Goal: Transaction & Acquisition: Purchase product/service

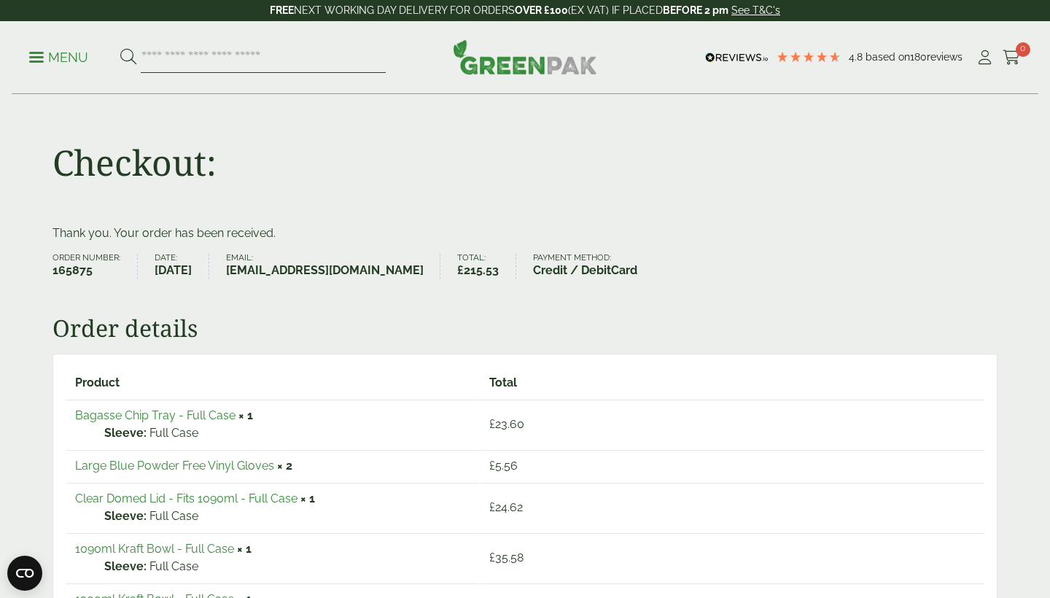
click at [233, 63] on input "search" at bounding box center [263, 57] width 245 height 31
type input "*"
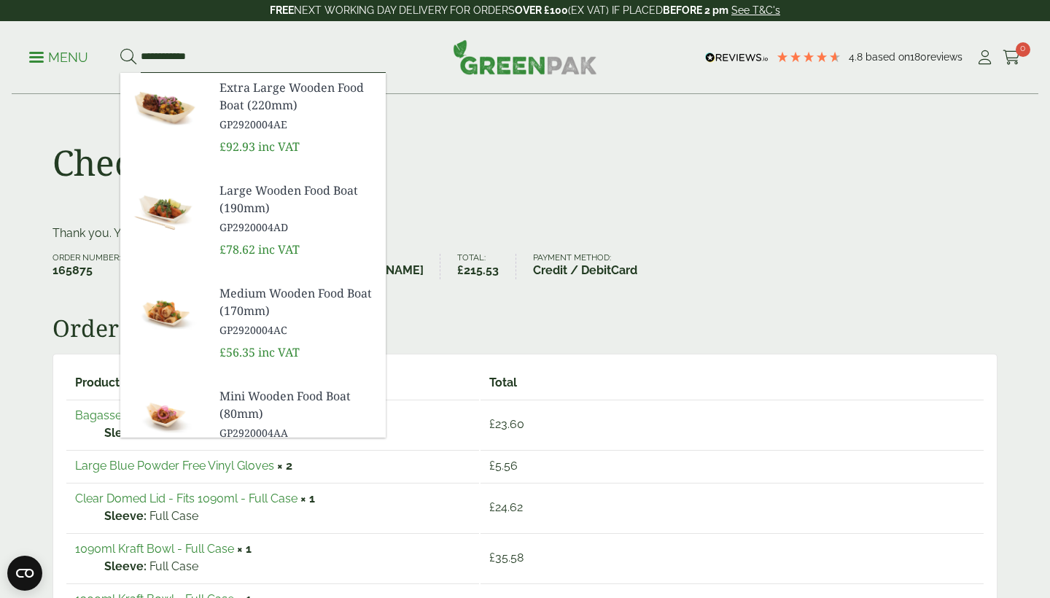
type input "**********"
click at [128, 57] on button at bounding box center [128, 57] width 16 height 19
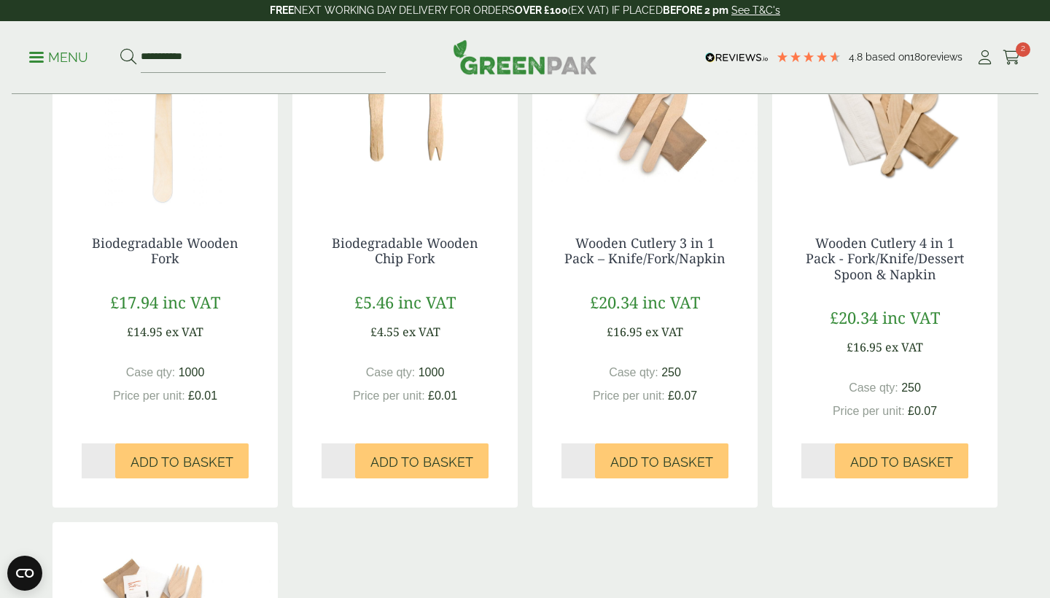
scroll to position [317, 0]
click at [187, 459] on span "Add to Basket" at bounding box center [182, 462] width 103 height 16
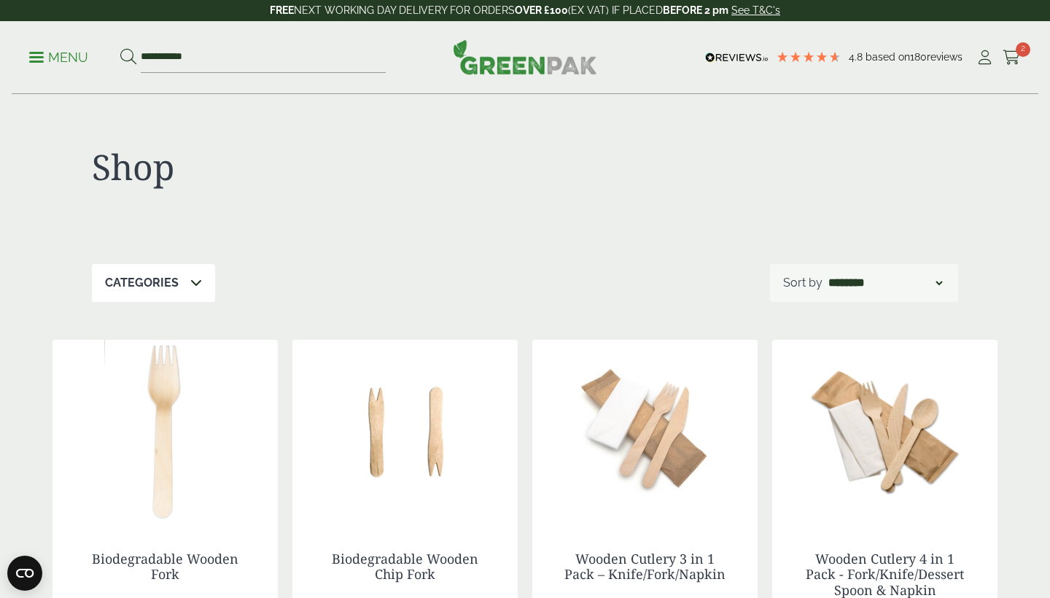
scroll to position [0, 0]
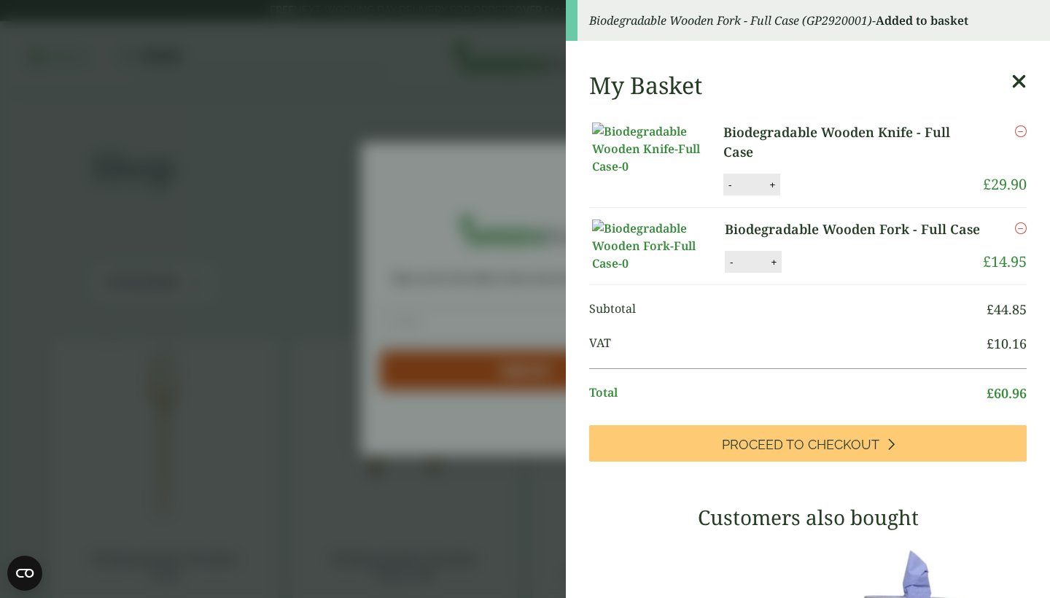
click at [1024, 83] on icon at bounding box center [1019, 81] width 15 height 20
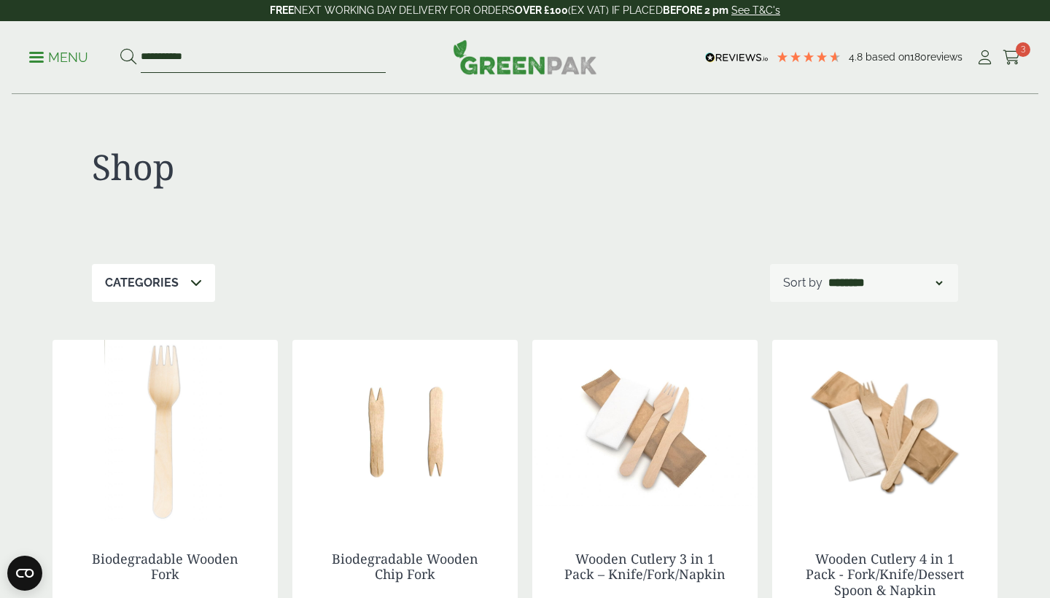
click at [265, 63] on input "**********" at bounding box center [263, 57] width 245 height 31
type input "*"
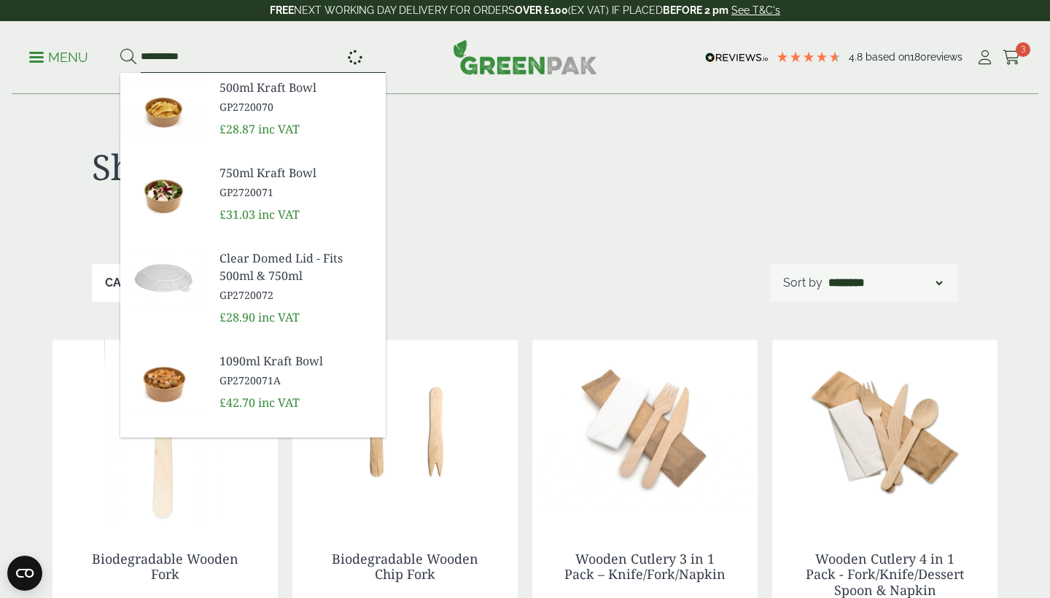
type input "**********"
click at [128, 57] on button at bounding box center [128, 57] width 16 height 19
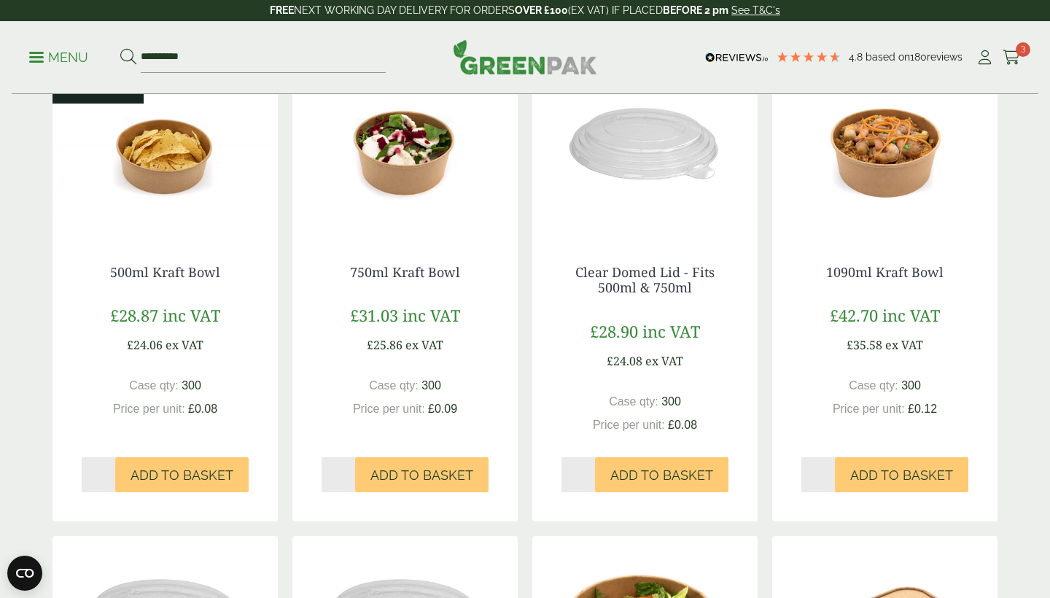
scroll to position [287, 0]
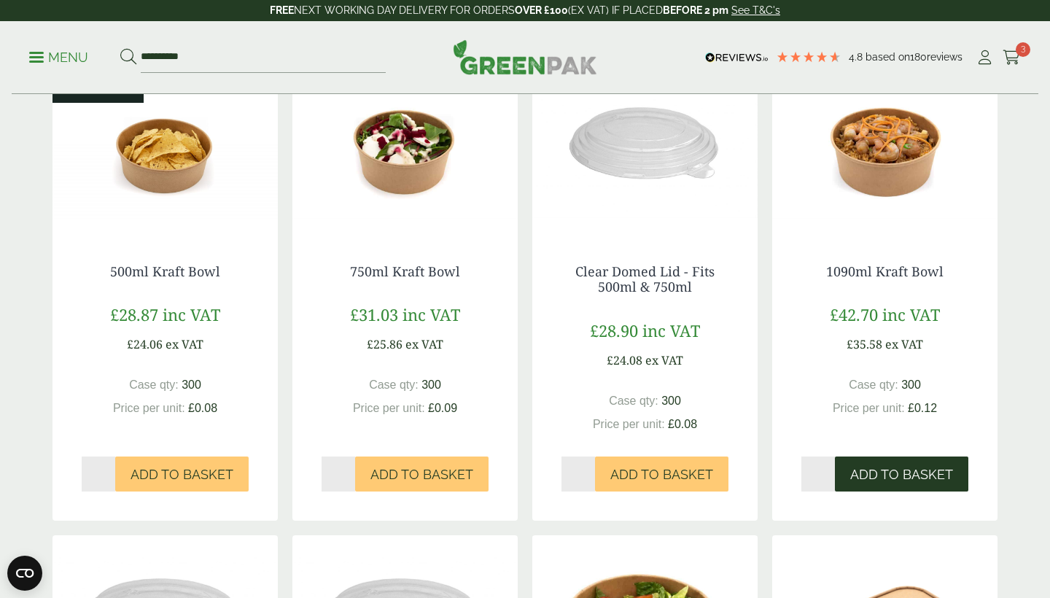
click at [888, 475] on span "Add to Basket" at bounding box center [901, 475] width 103 height 16
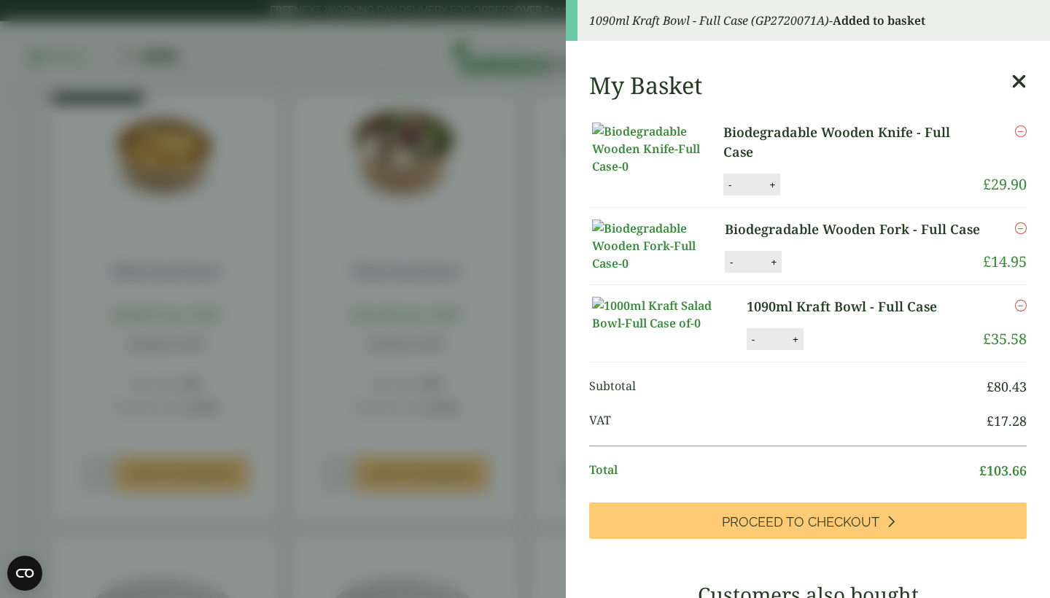
scroll to position [0, 0]
click at [1020, 79] on icon at bounding box center [1019, 81] width 15 height 20
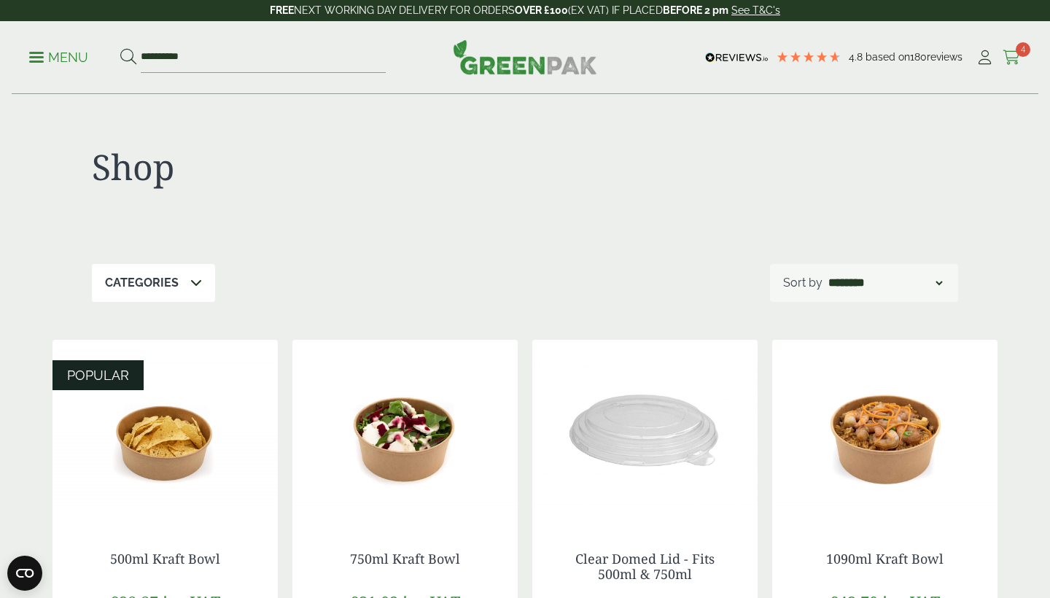
click at [1021, 53] on span "4" at bounding box center [1023, 49] width 15 height 15
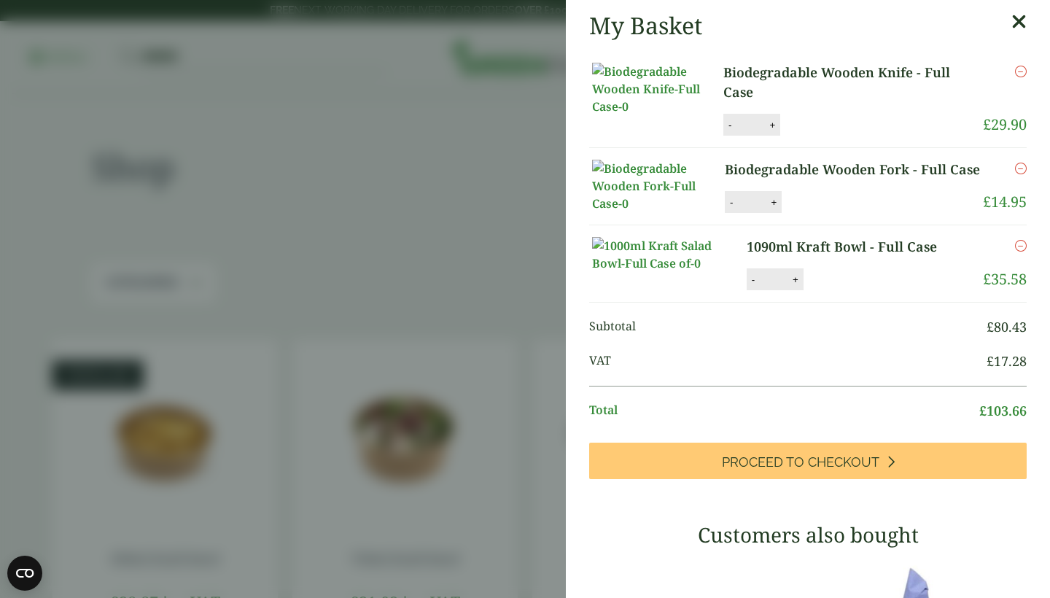
click at [1022, 18] on icon at bounding box center [1019, 22] width 15 height 20
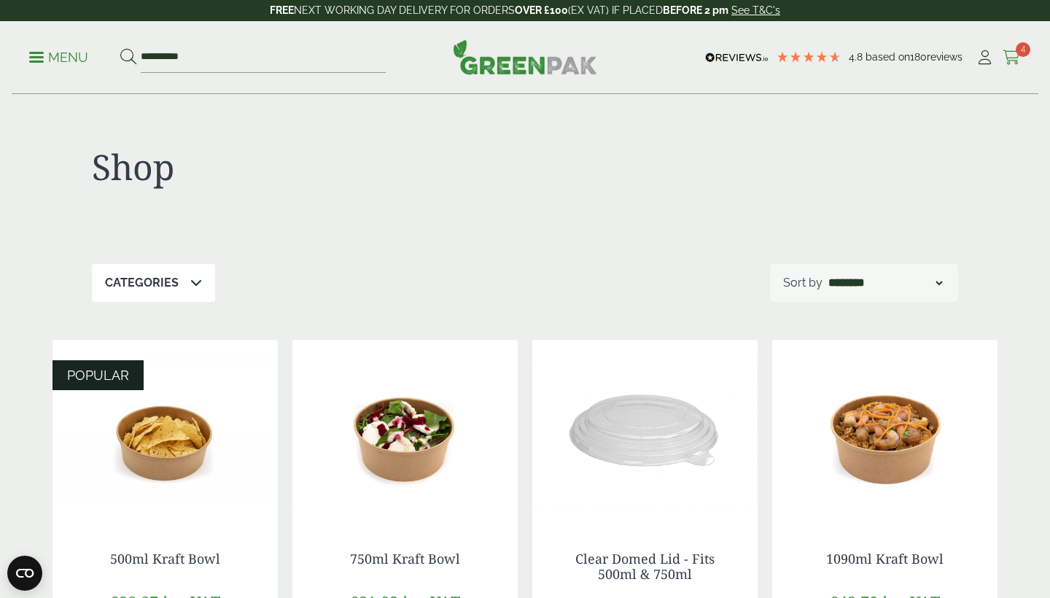
click at [1017, 57] on icon at bounding box center [1012, 57] width 18 height 15
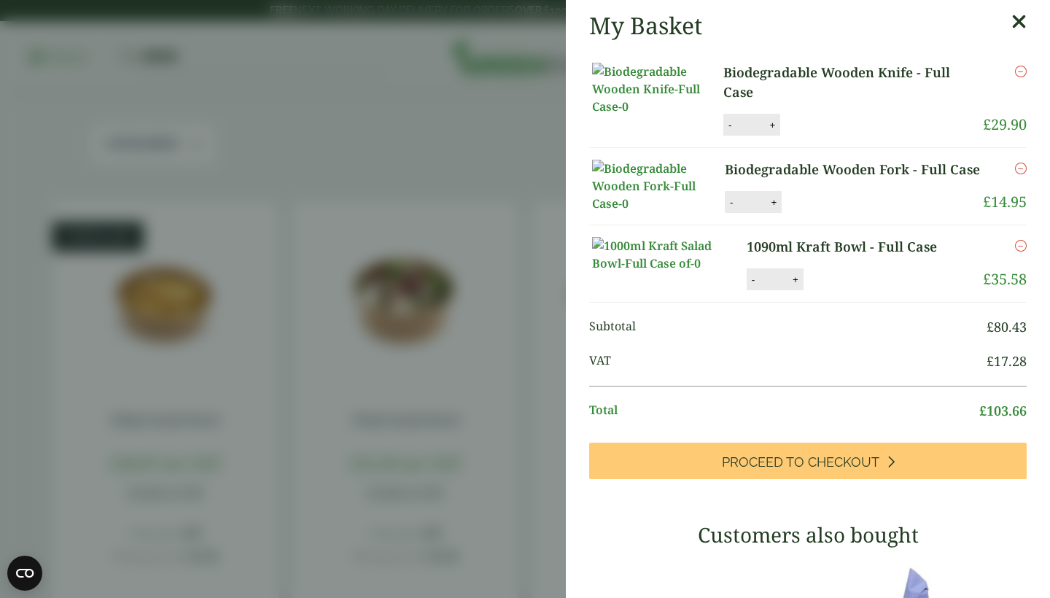
scroll to position [750, 0]
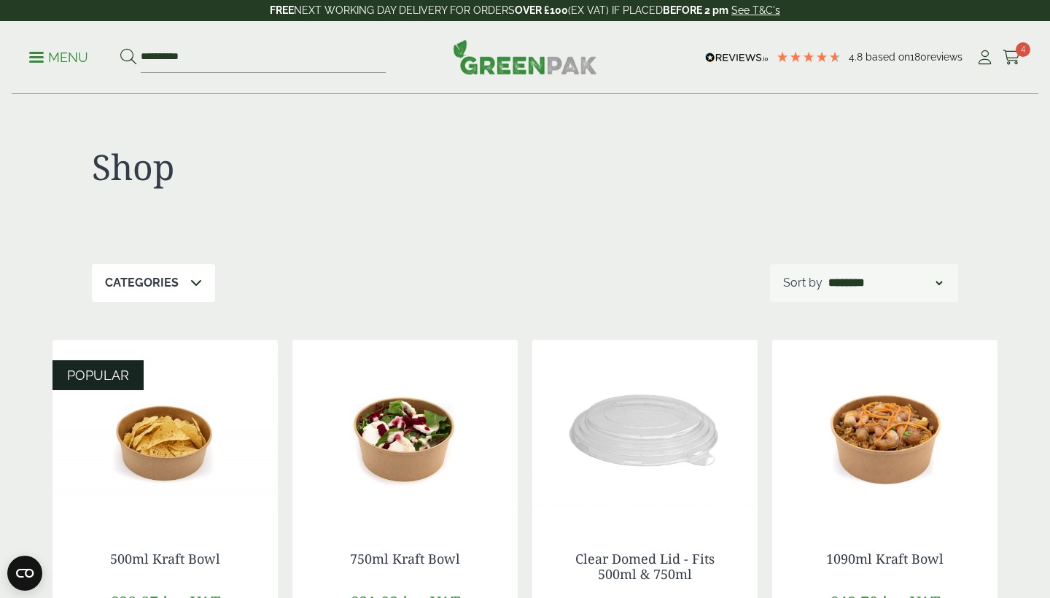
click at [1023, 60] on div "**********" at bounding box center [525, 57] width 1027 height 73
click at [1016, 50] on span "4" at bounding box center [1023, 49] width 15 height 15
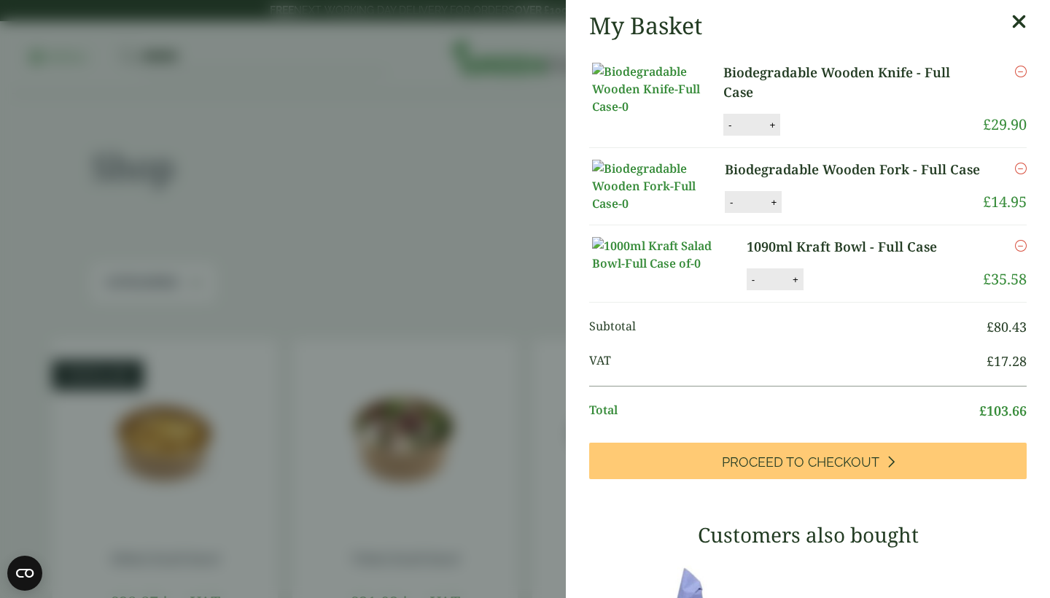
click at [1024, 18] on icon at bounding box center [1019, 22] width 15 height 20
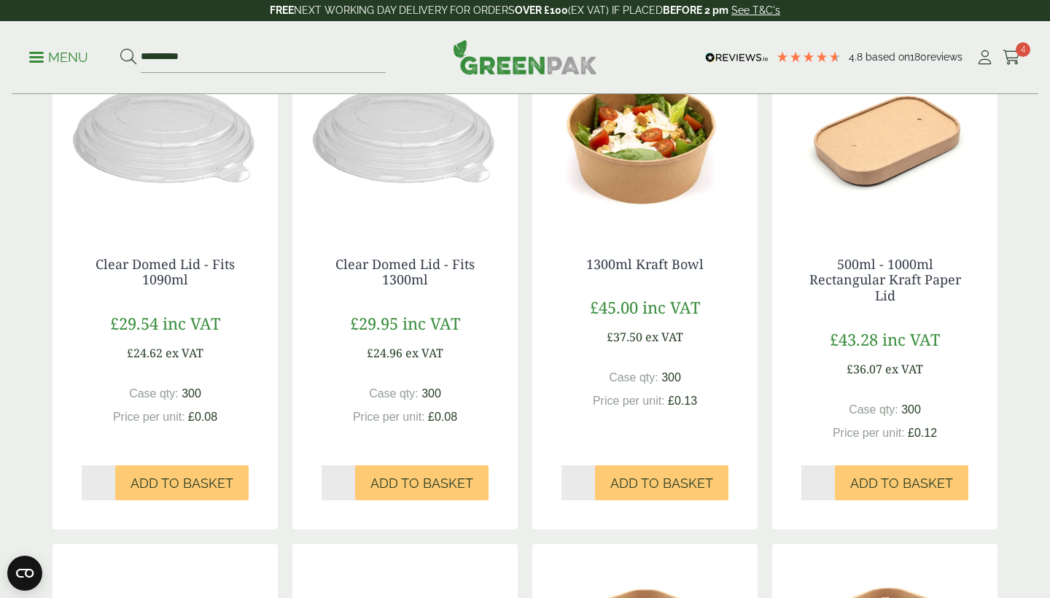
scroll to position [781, 0]
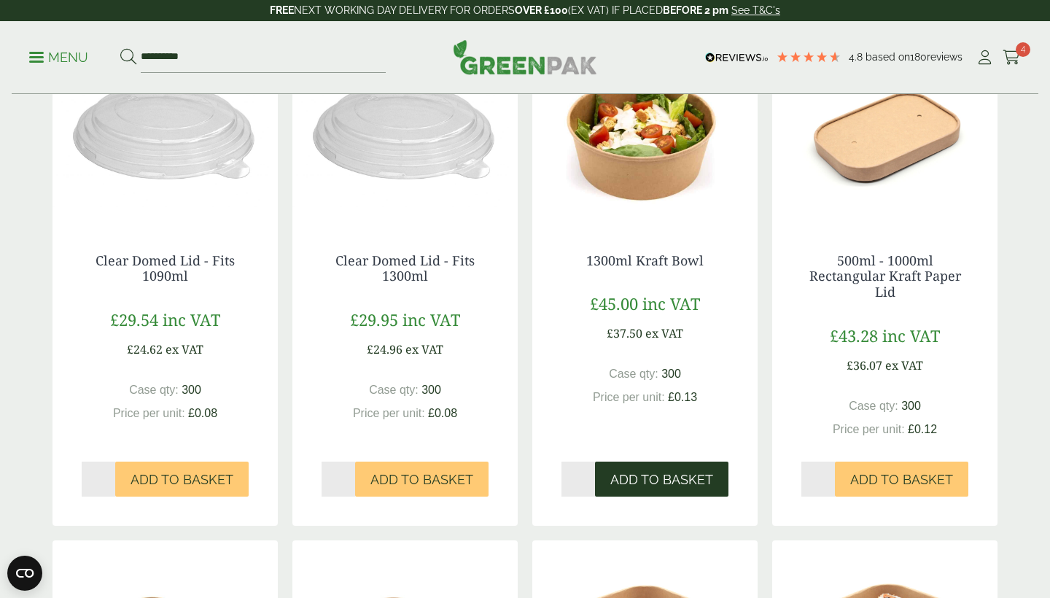
click at [659, 476] on span "Add to Basket" at bounding box center [661, 480] width 103 height 16
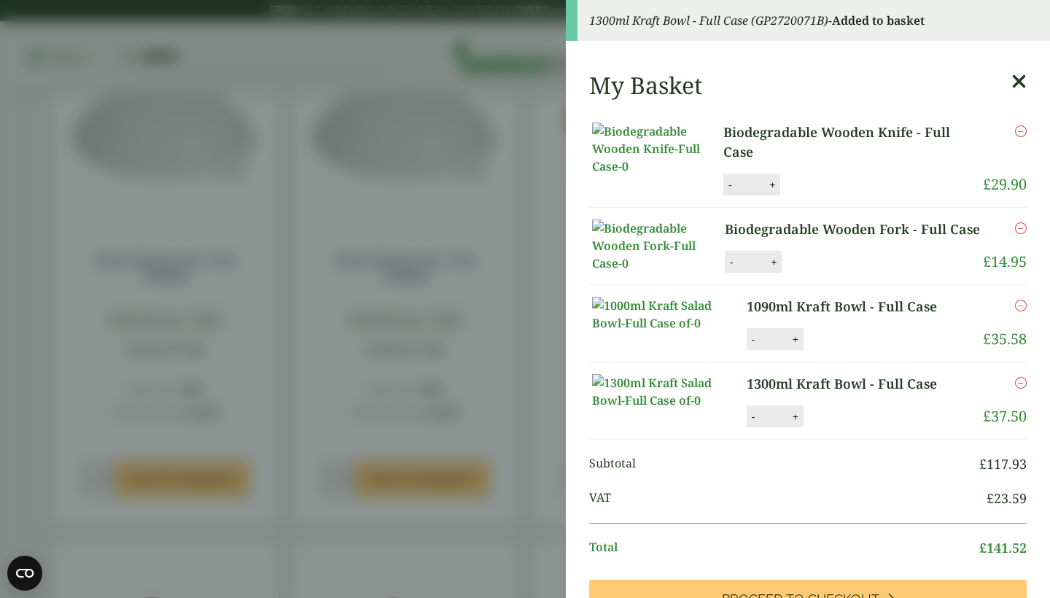
click at [1021, 80] on icon at bounding box center [1019, 81] width 15 height 20
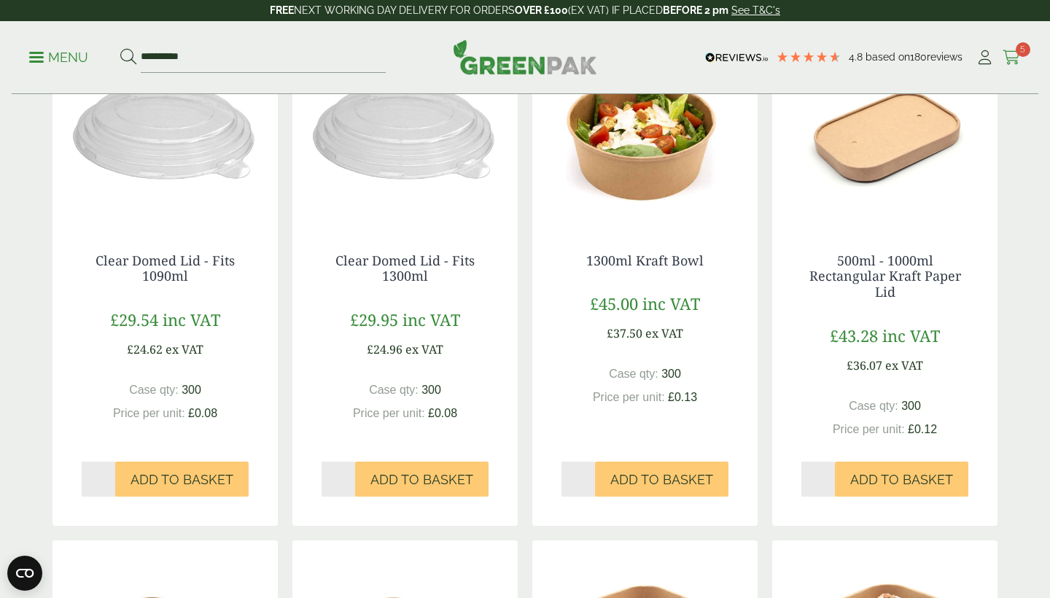
click at [1018, 54] on span "5" at bounding box center [1023, 49] width 15 height 15
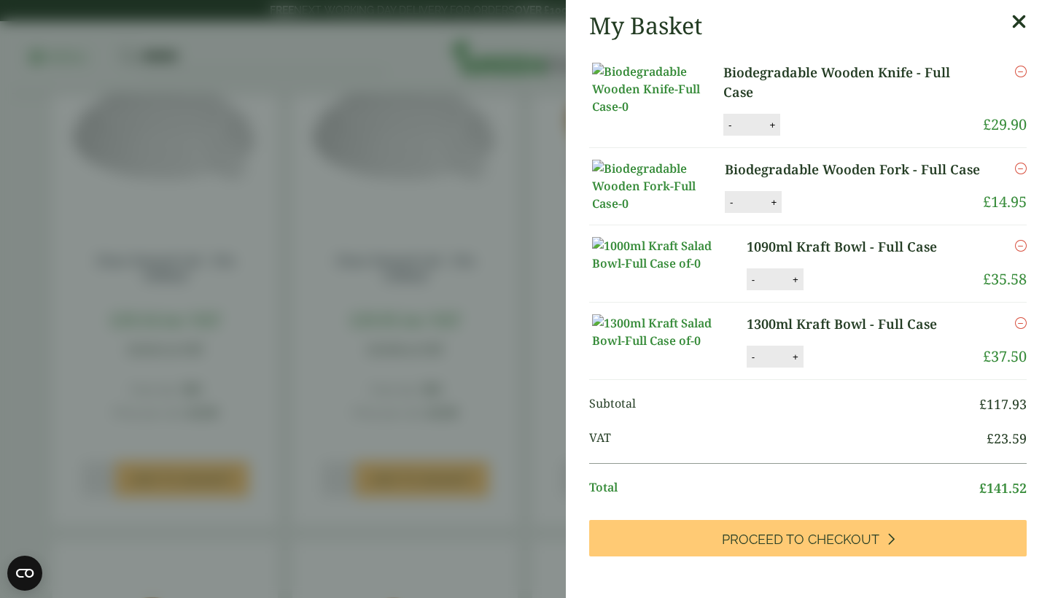
scroll to position [0, 0]
click at [1015, 23] on icon at bounding box center [1019, 22] width 15 height 20
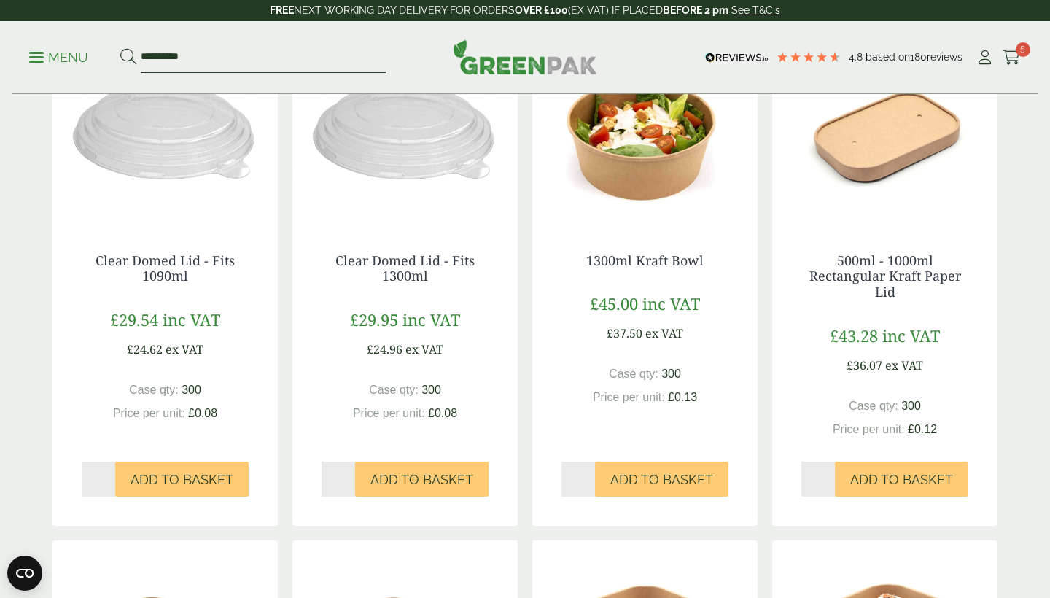
click at [241, 63] on input "**********" at bounding box center [263, 57] width 245 height 31
type input "*"
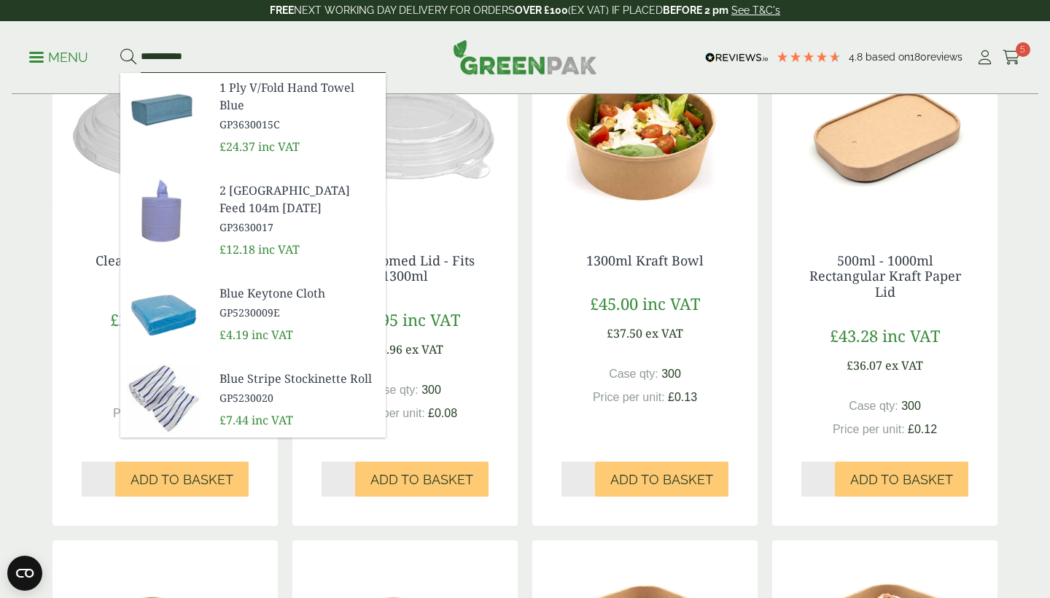
type input "**********"
click at [128, 57] on button at bounding box center [128, 57] width 16 height 19
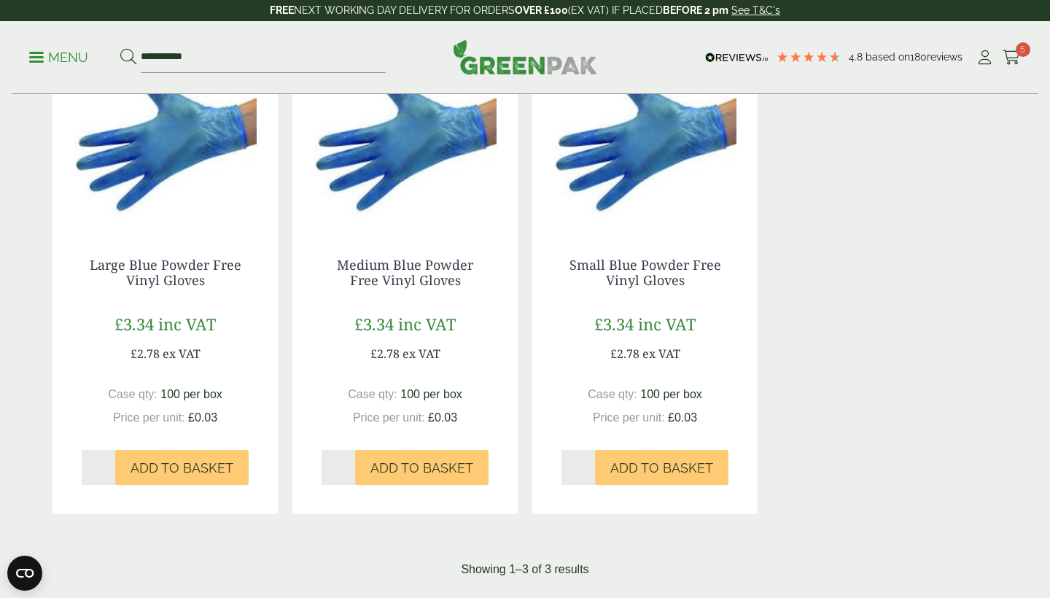
scroll to position [312, 0]
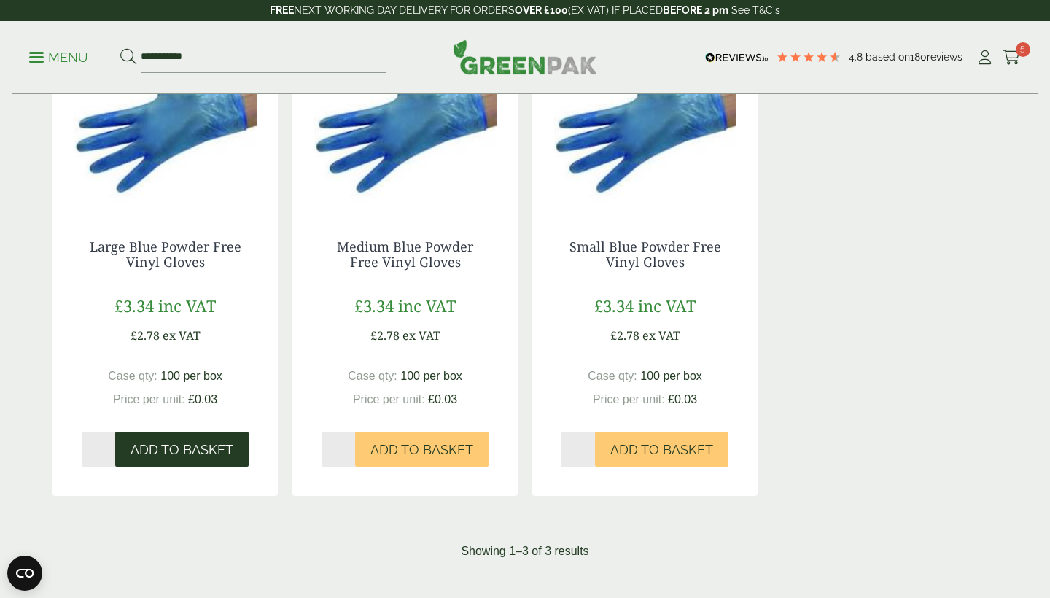
click at [171, 451] on span "Add to Basket" at bounding box center [182, 450] width 103 height 16
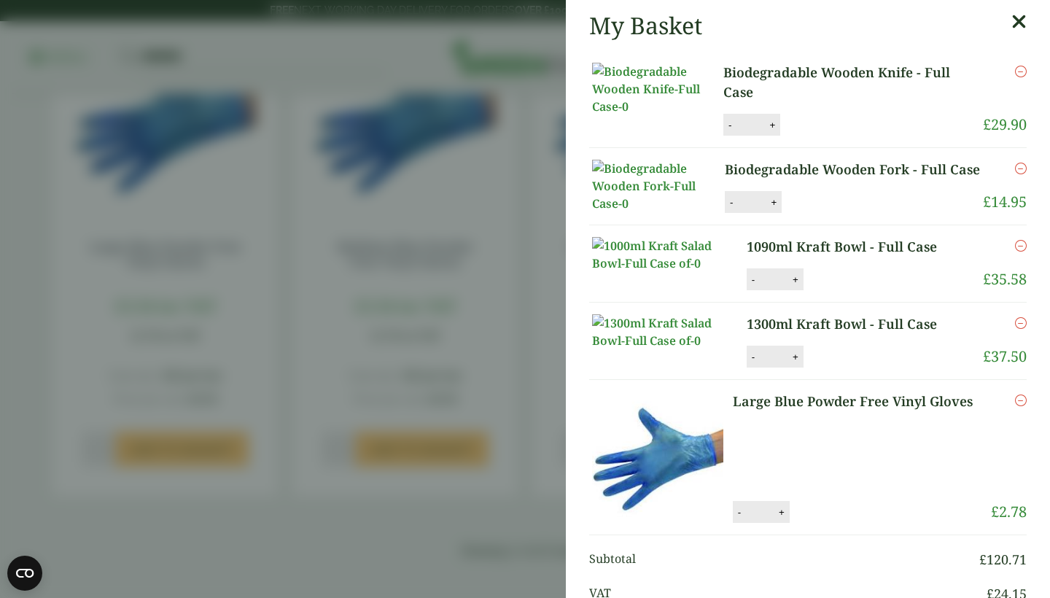
drag, startPoint x: 420, startPoint y: 414, endPoint x: 420, endPoint y: 304, distance: 110.1
click at [420, 401] on aside "My Basket Biodegradable Wooden Knife - Full Case Biodegradable Wooden Knife - F…" at bounding box center [525, 299] width 1050 height 598
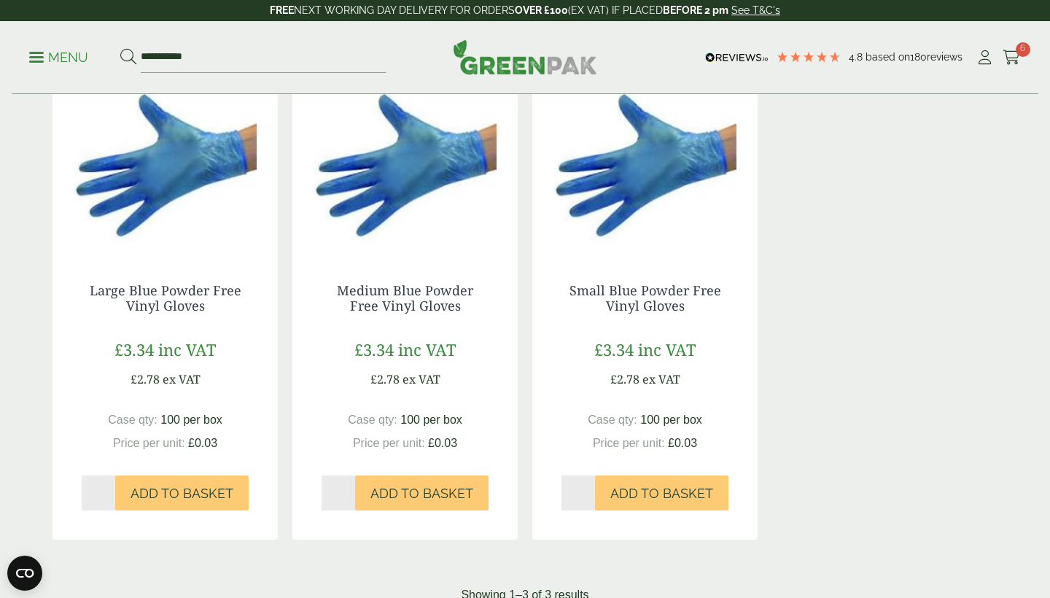
scroll to position [269, 0]
click at [1012, 53] on icon at bounding box center [1012, 57] width 18 height 15
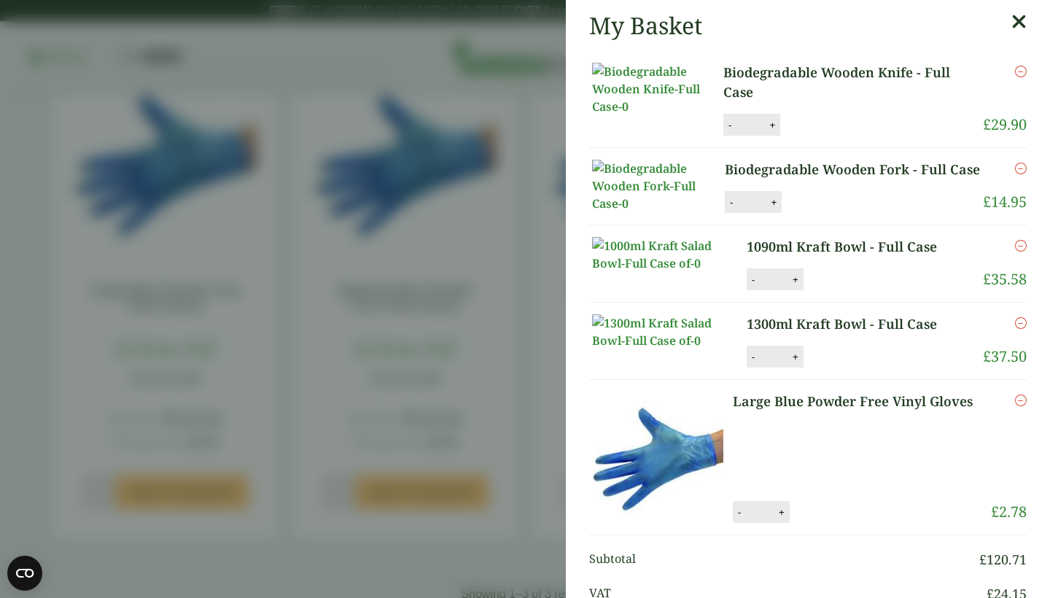
scroll to position [0, 0]
click at [1022, 19] on icon at bounding box center [1019, 22] width 15 height 20
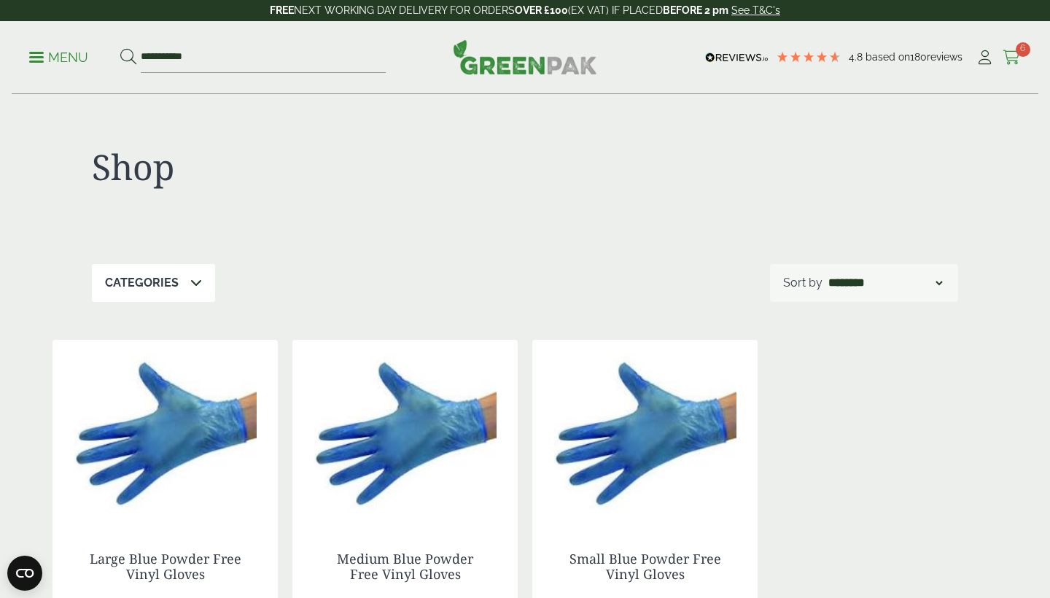
click at [1020, 48] on span "6" at bounding box center [1023, 49] width 15 height 15
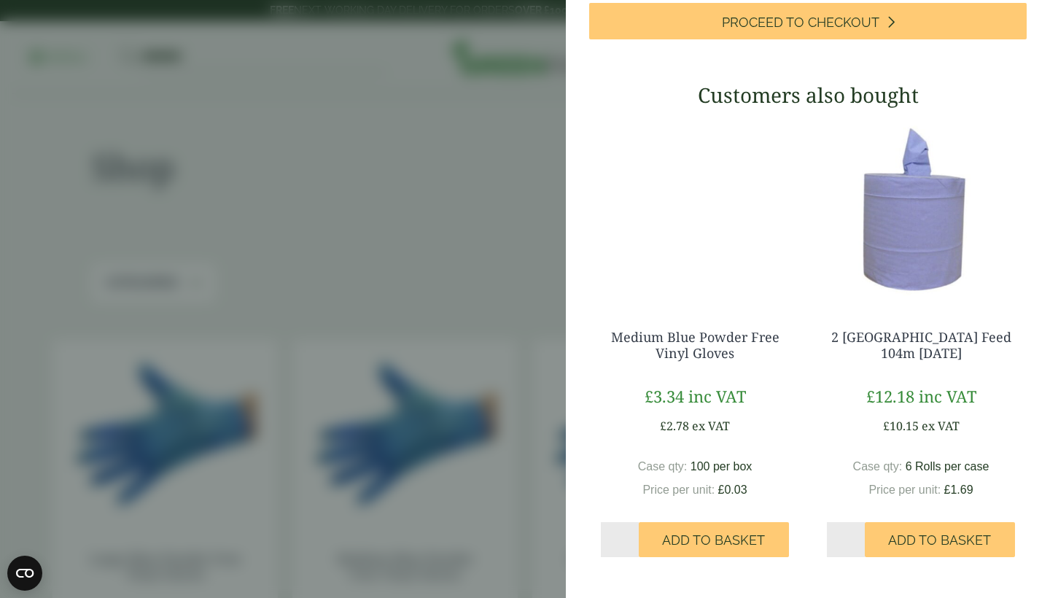
scroll to position [888, 0]
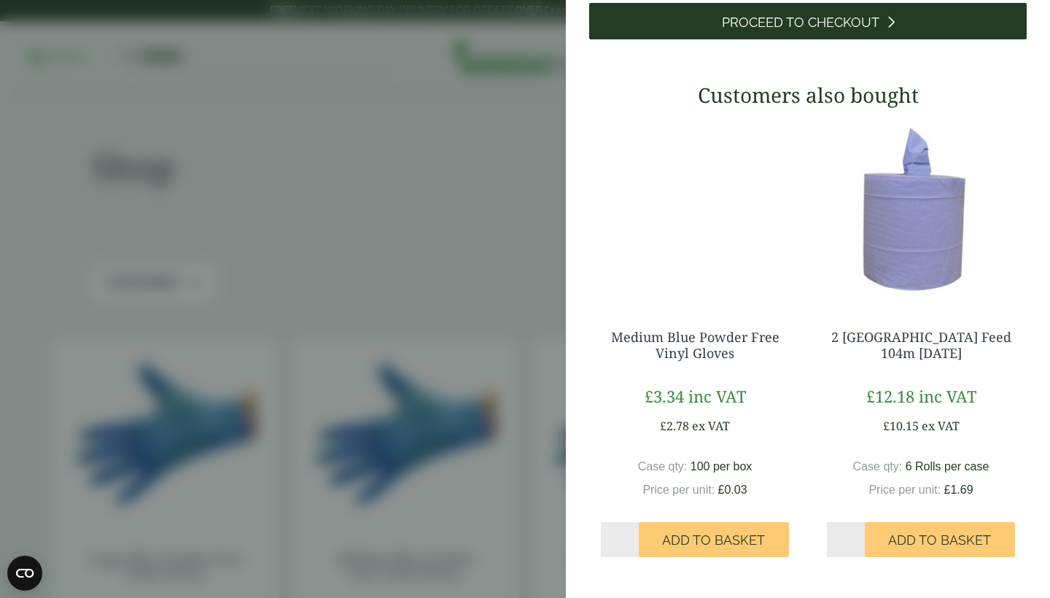
click at [796, 31] on span "Proceed to Checkout" at bounding box center [801, 23] width 158 height 16
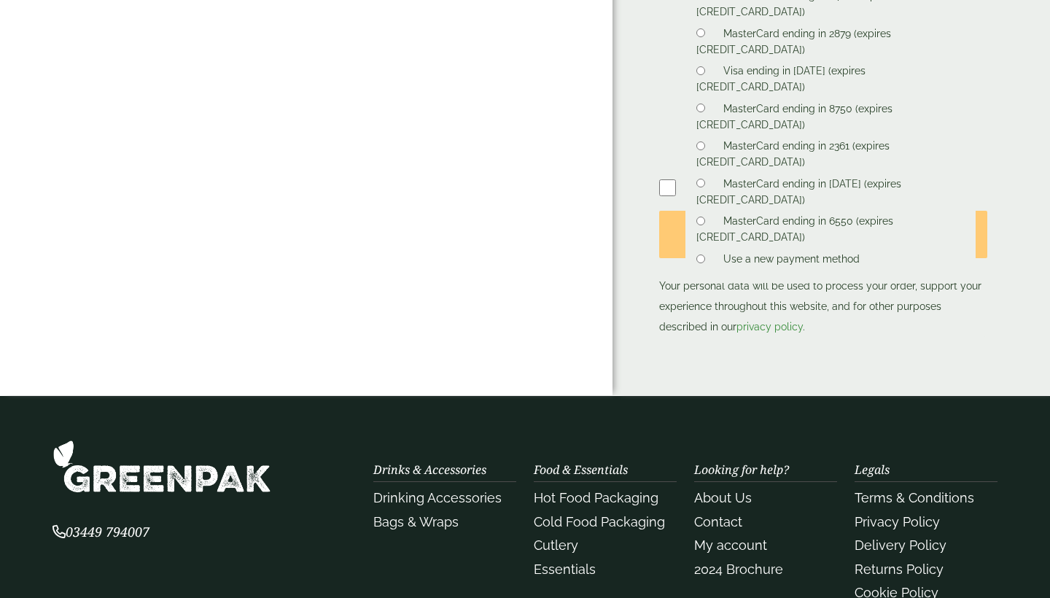
scroll to position [842, 0]
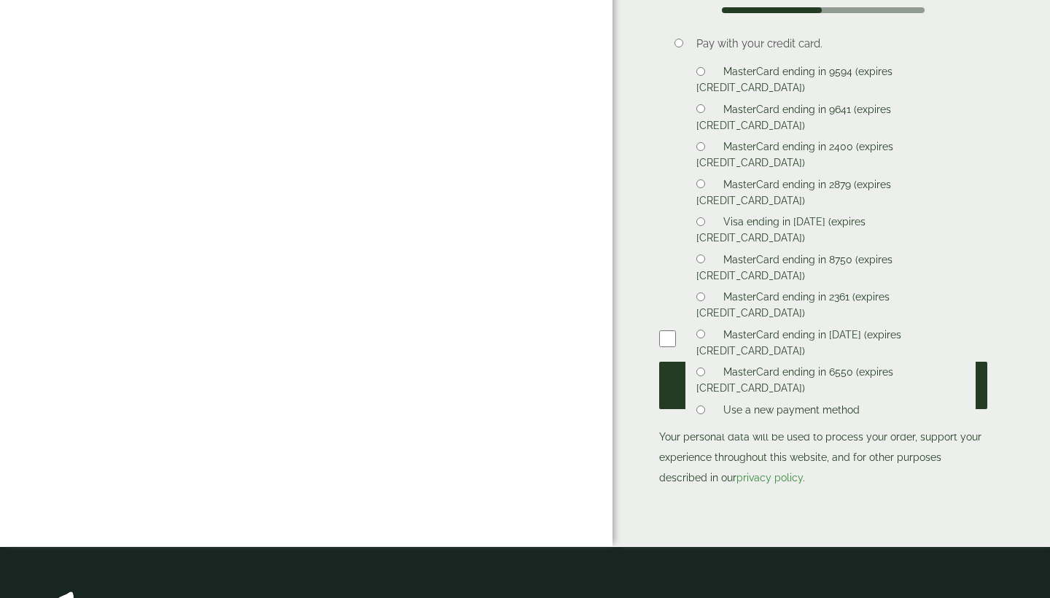
click at [831, 362] on button "Place order" at bounding box center [823, 385] width 328 height 47
